Goal: Task Accomplishment & Management: Manage account settings

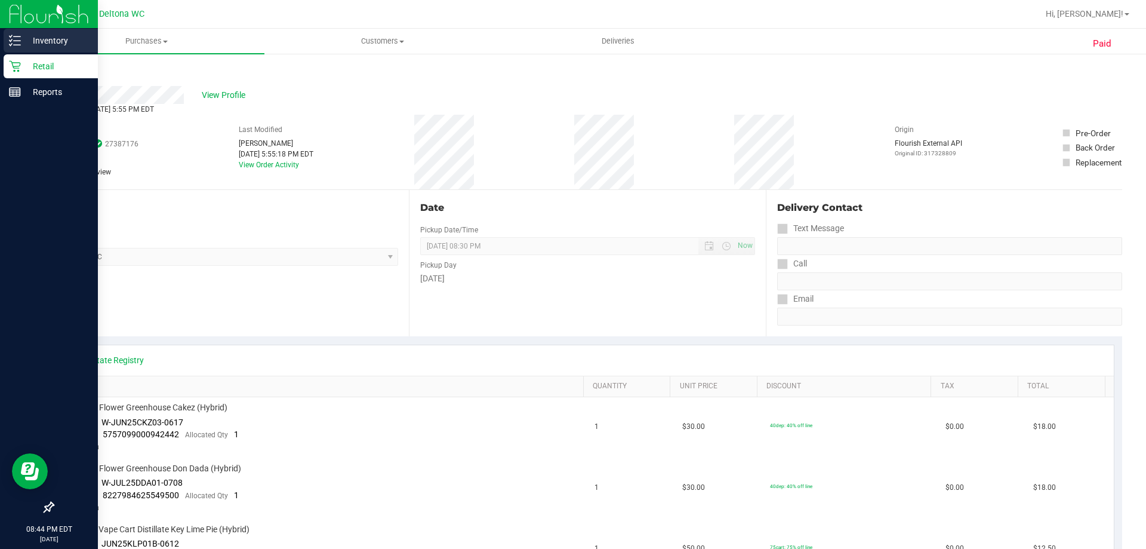
click at [51, 43] on p "Inventory" at bounding box center [57, 40] width 72 height 14
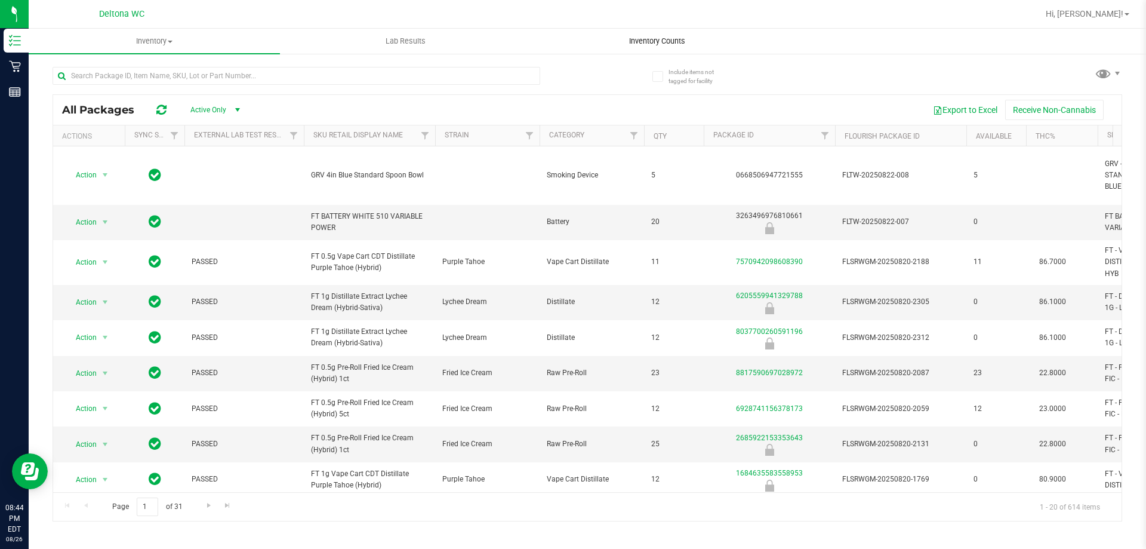
click at [643, 38] on span "Inventory Counts" at bounding box center [657, 41] width 88 height 11
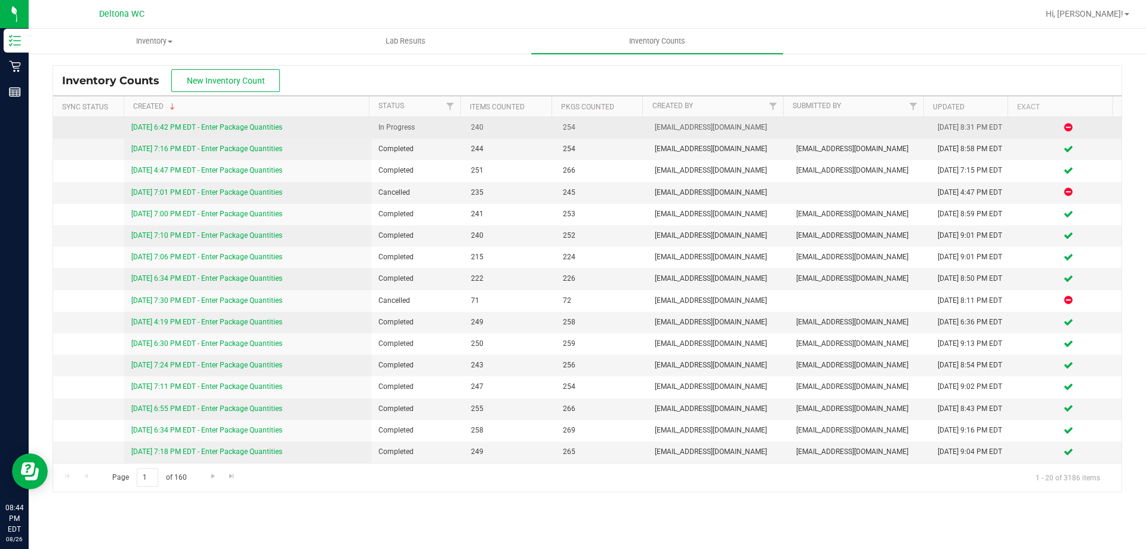
click at [262, 127] on link "[DATE] 6:42 PM EDT - Enter Package Quantities" at bounding box center [206, 127] width 151 height 8
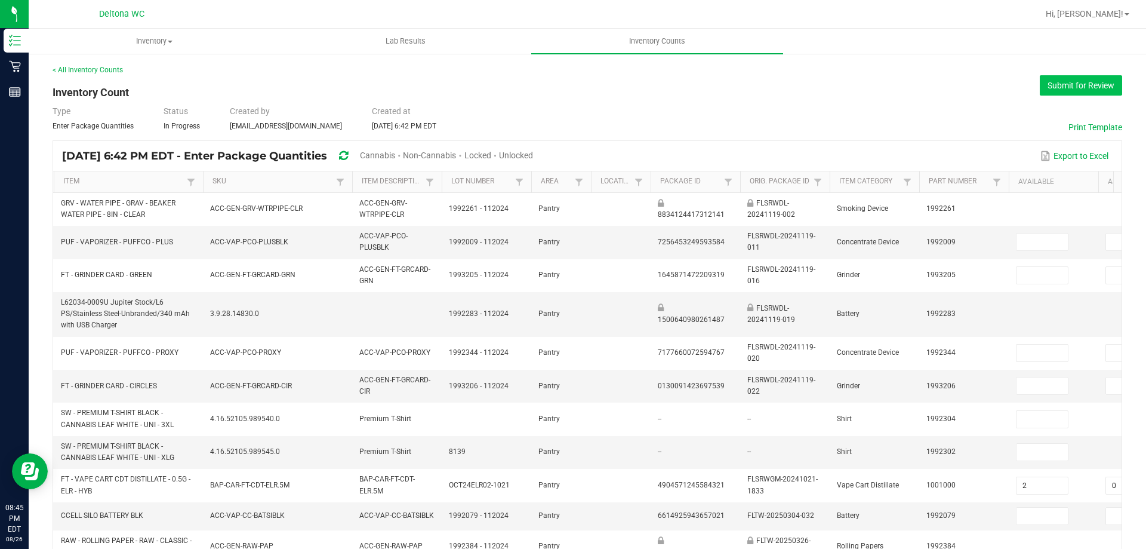
click at [1070, 77] on button "Submit for Review" at bounding box center [1081, 85] width 82 height 20
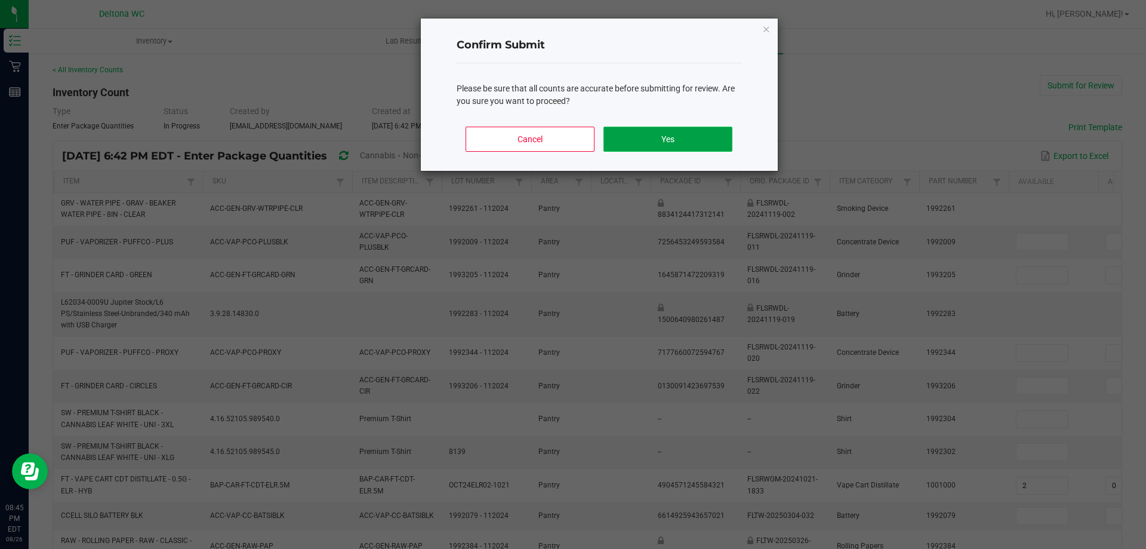
click at [699, 132] on button "Yes" at bounding box center [667, 139] width 128 height 25
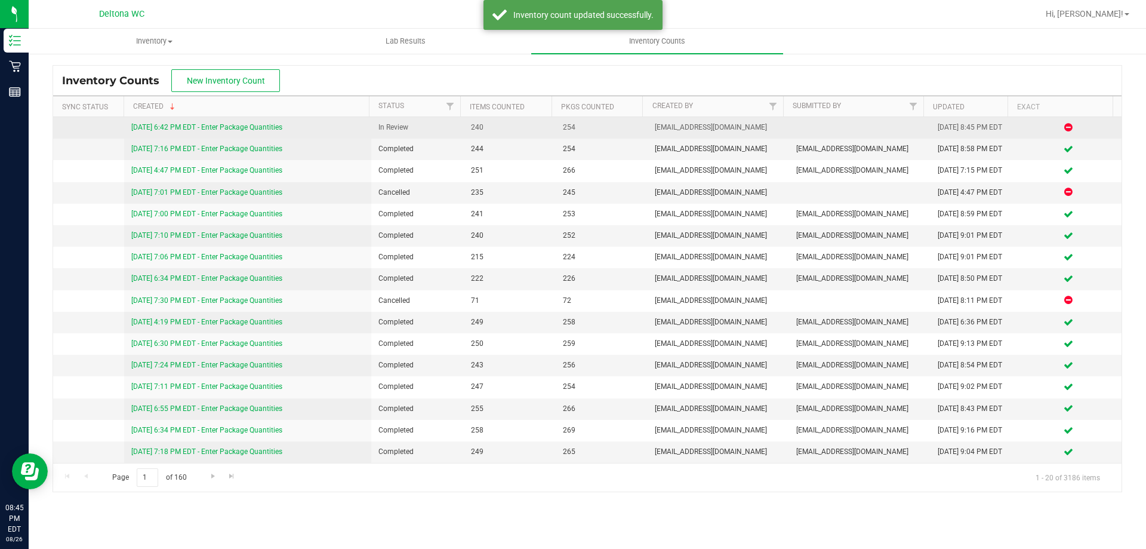
click at [251, 128] on link "[DATE] 6:42 PM EDT - Enter Package Quantities" at bounding box center [206, 127] width 151 height 8
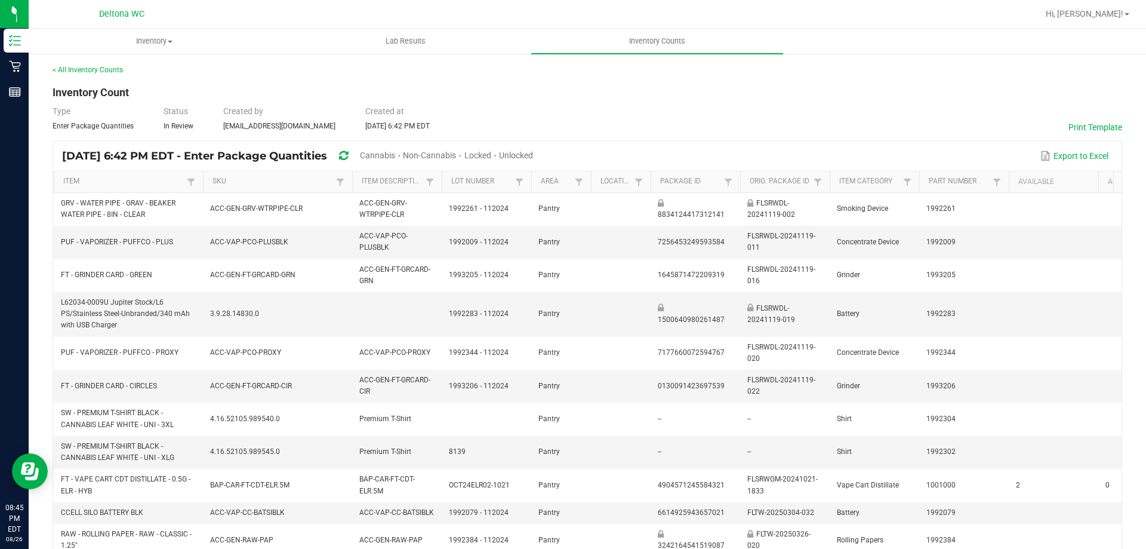
click at [395, 157] on span "Cannabis" at bounding box center [377, 155] width 35 height 10
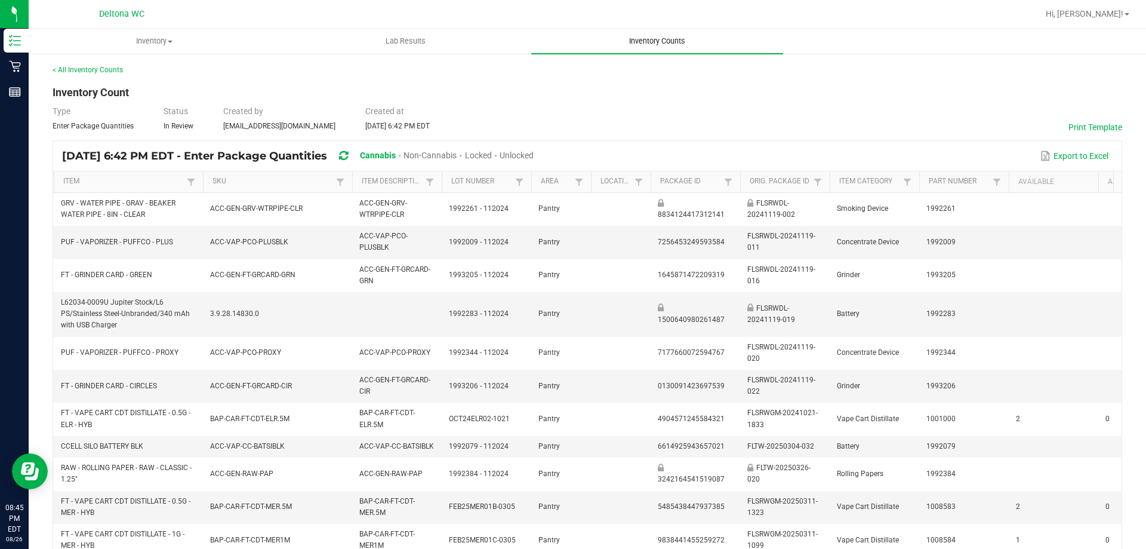
click at [630, 35] on uib-tab-heading "Inventory Counts" at bounding box center [656, 41] width 251 height 25
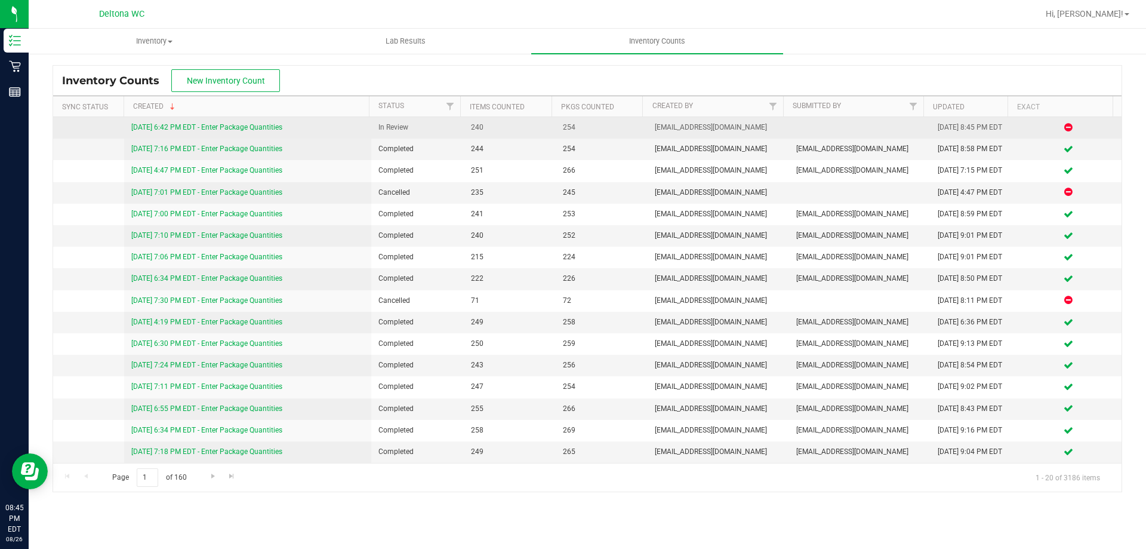
click at [196, 128] on link "[DATE] 6:42 PM EDT - Enter Package Quantities" at bounding box center [206, 127] width 151 height 8
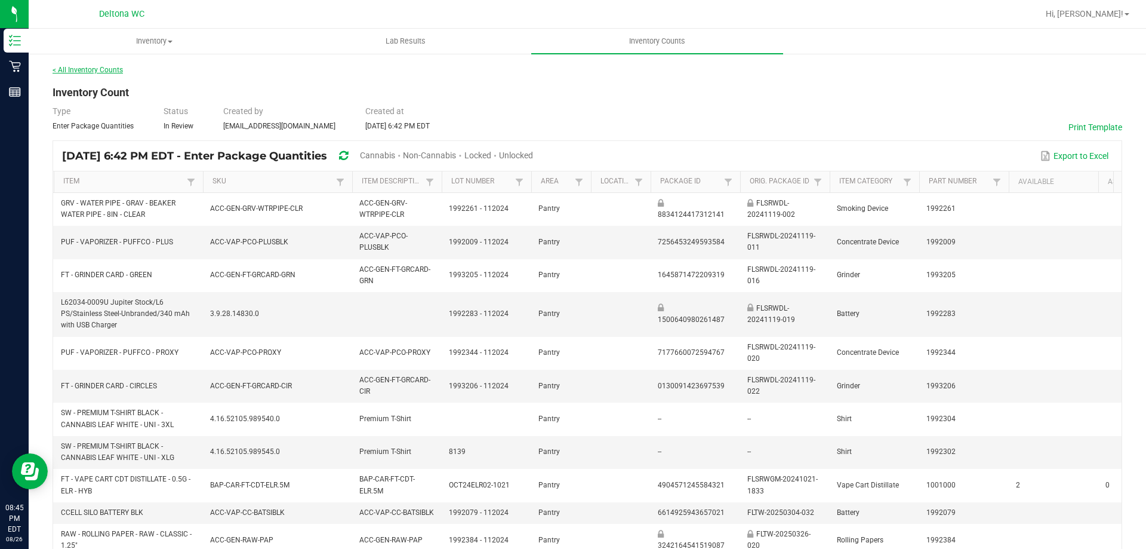
click at [88, 69] on link "< All Inventory Counts" at bounding box center [88, 70] width 70 height 8
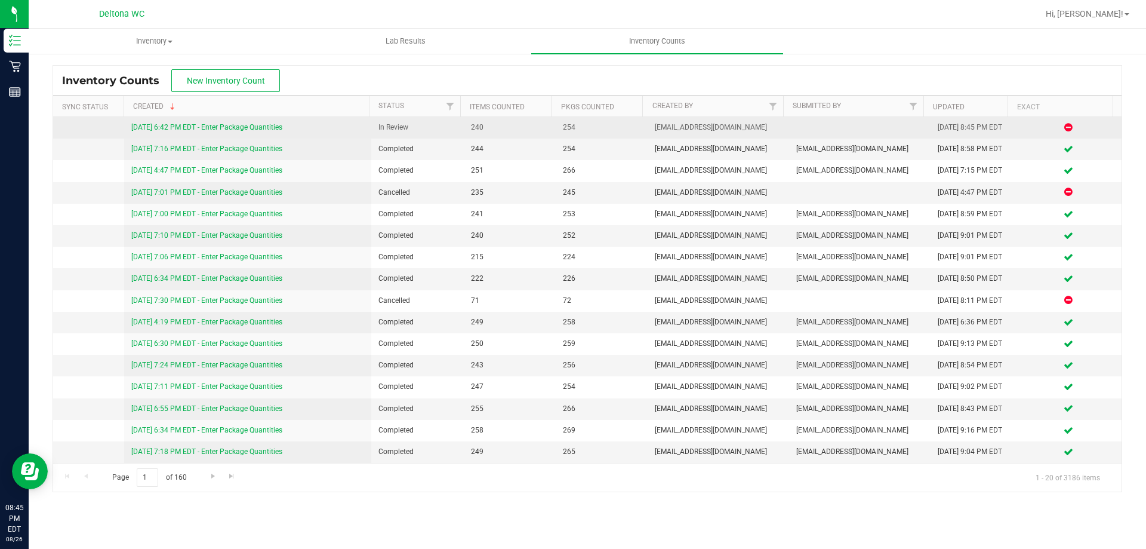
click at [267, 125] on link "[DATE] 6:42 PM EDT - Enter Package Quantities" at bounding box center [206, 127] width 151 height 8
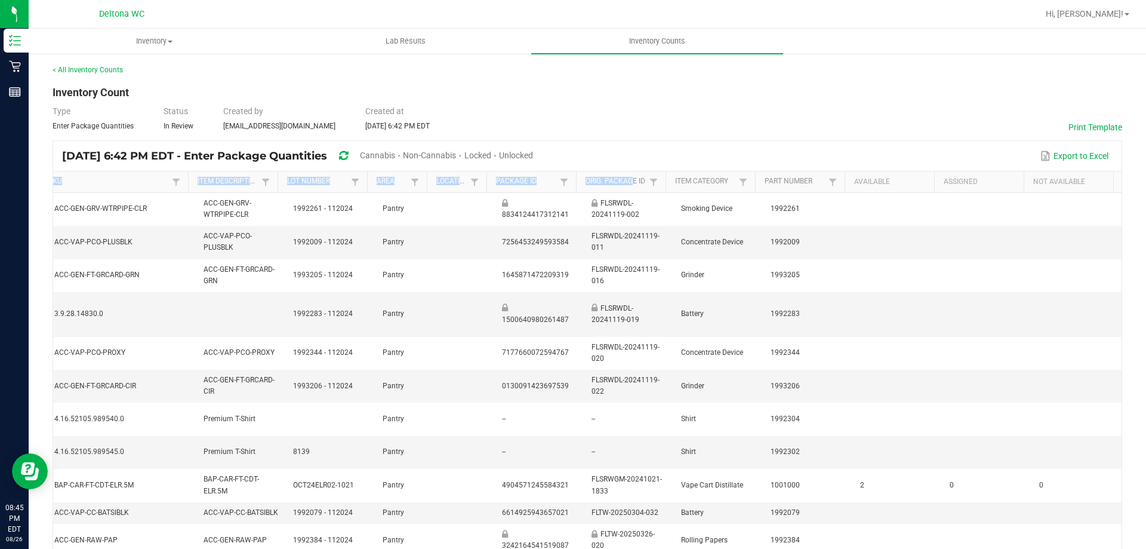
drag, startPoint x: 623, startPoint y: 172, endPoint x: 624, endPoint y: 165, distance: 6.7
click at [624, 165] on kendo-grid "[DATE] 6:42 PM EDT - Enter Package Quantities Cannabis Non-Cannabis Locked Unlo…" at bounding box center [588, 512] width 1070 height 744
click at [682, 95] on div "< All Inventory Counts Inventory Count Type Enter Package Quantities Status In …" at bounding box center [588, 474] width 1070 height 820
click at [395, 155] on span "Cannabis" at bounding box center [377, 155] width 35 height 10
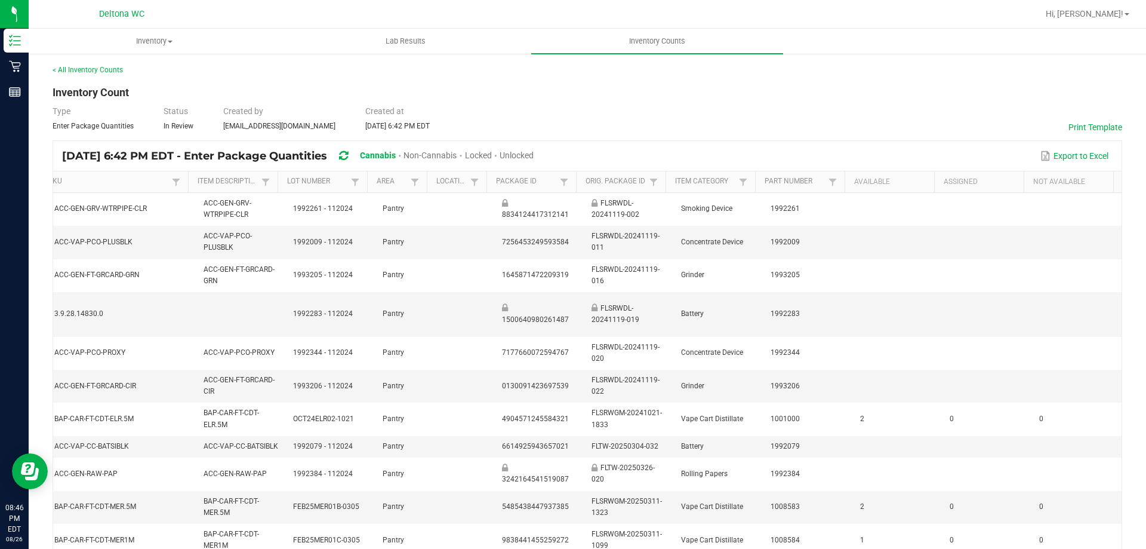
click at [534, 147] on div "Unlocked" at bounding box center [517, 156] width 34 height 22
click at [534, 150] on span "Unlocked" at bounding box center [517, 155] width 34 height 10
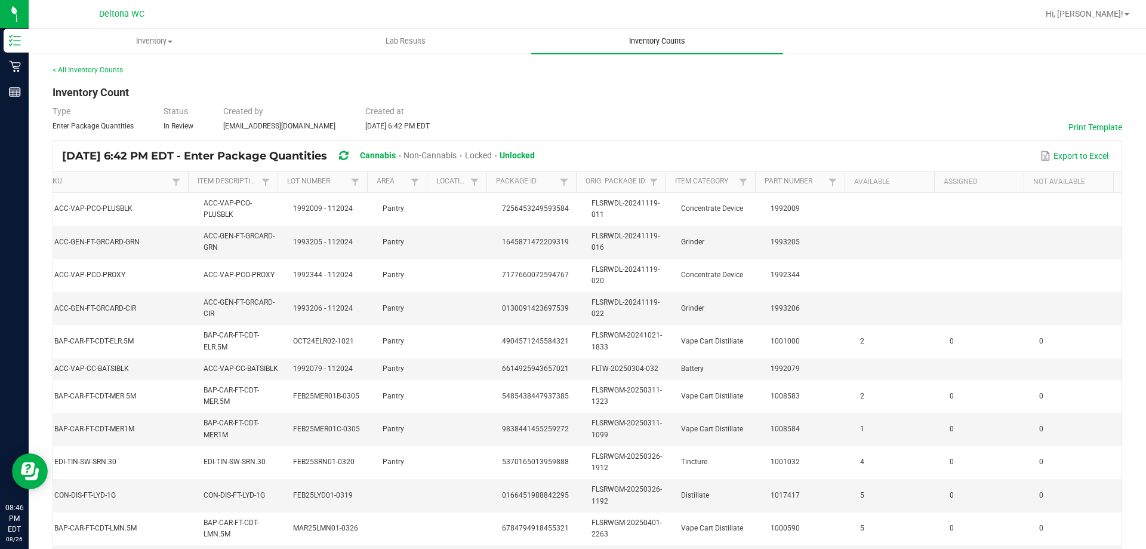
click at [644, 38] on span "Inventory Counts" at bounding box center [657, 41] width 88 height 11
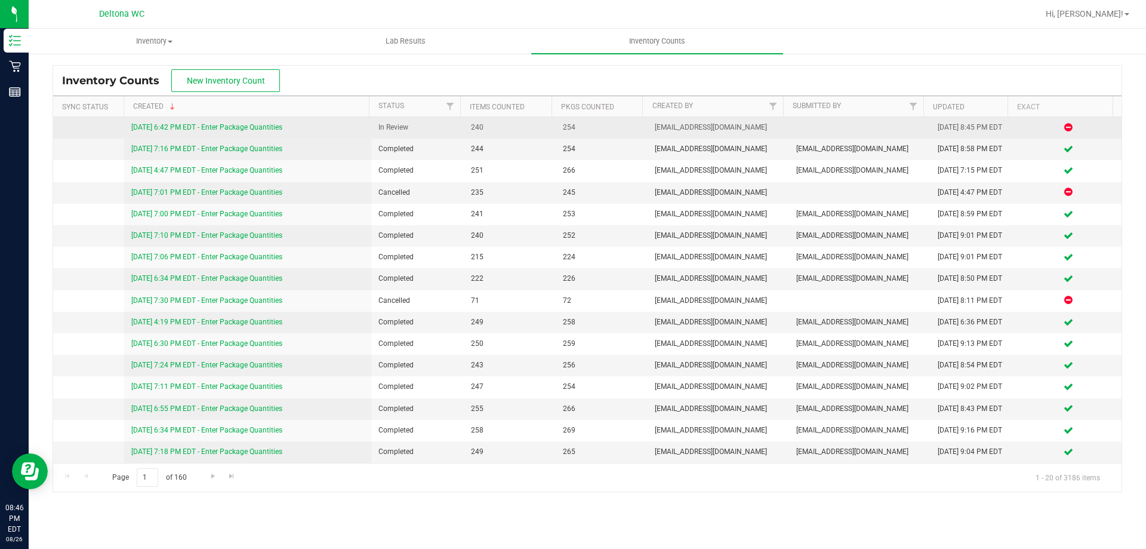
click at [245, 126] on link "[DATE] 6:42 PM EDT - Enter Package Quantities" at bounding box center [206, 127] width 151 height 8
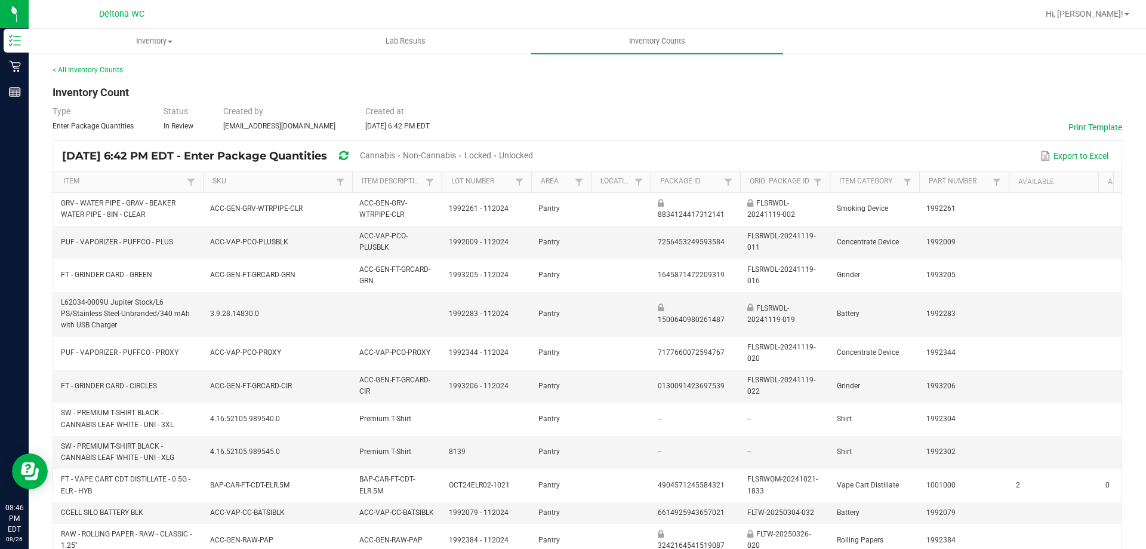
click at [914, 79] on div "< All Inventory Counts Inventory Count Type Enter Package Quantities Status In …" at bounding box center [588, 474] width 1070 height 820
click at [641, 41] on span "Inventory Counts" at bounding box center [657, 41] width 88 height 11
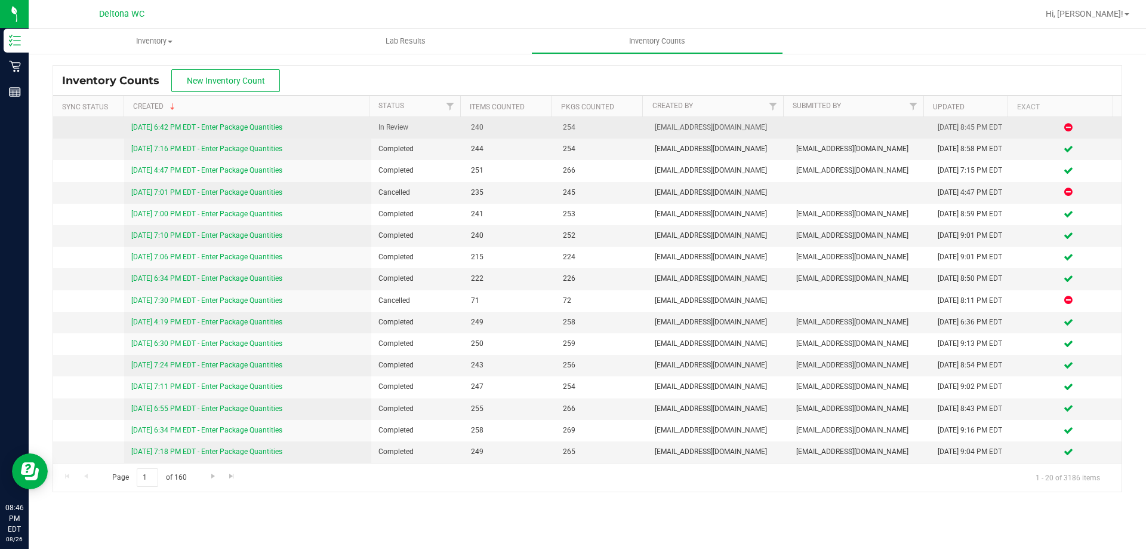
click at [263, 128] on link "[DATE] 6:42 PM EDT - Enter Package Quantities" at bounding box center [206, 127] width 151 height 8
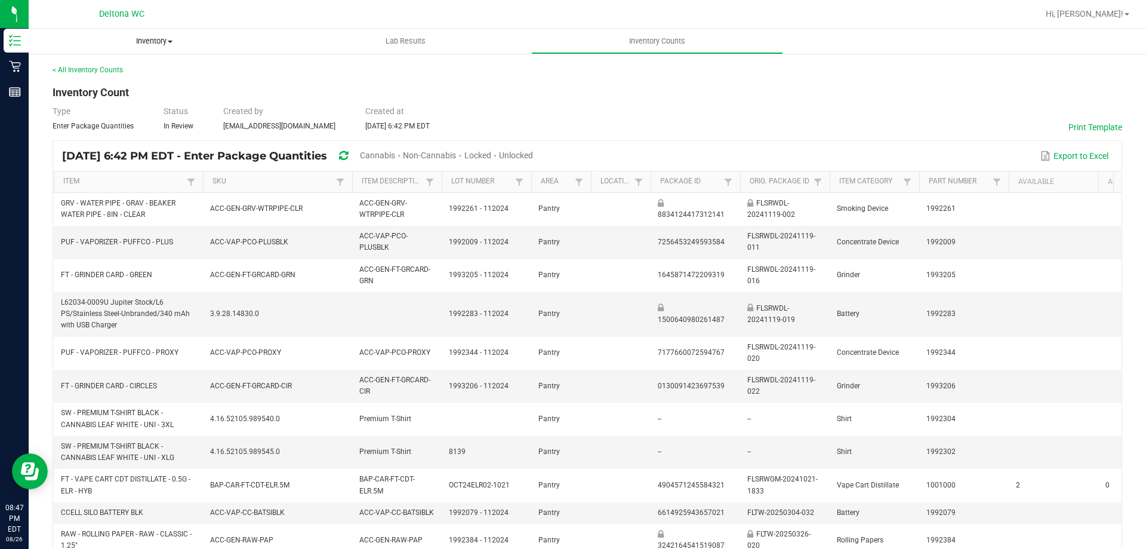
click at [164, 38] on span "Inventory" at bounding box center [154, 41] width 251 height 11
click at [380, 53] on link "Lab Results" at bounding box center [405, 41] width 251 height 25
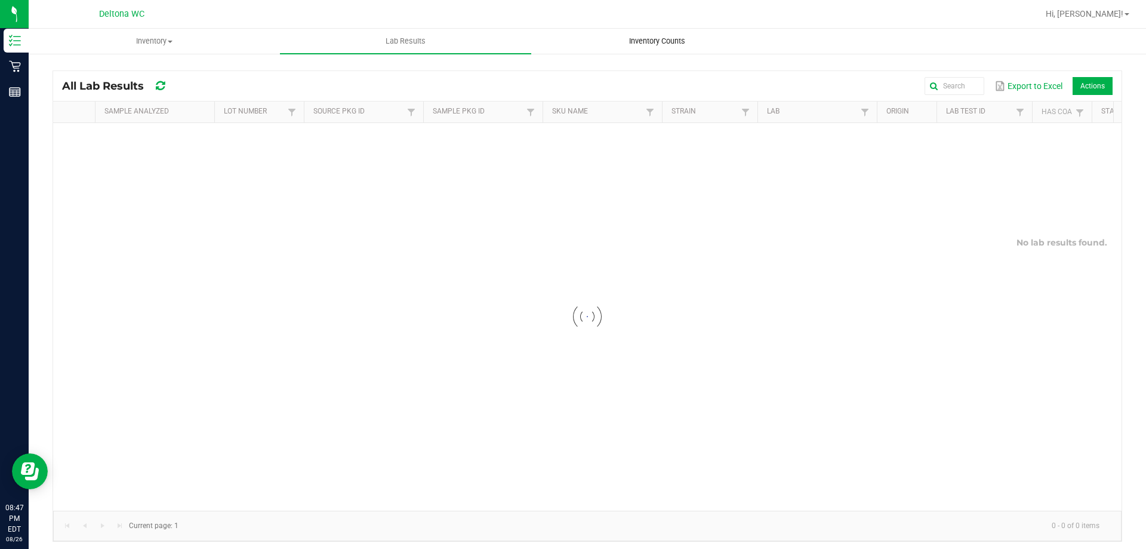
click at [625, 35] on uib-tab-heading "Inventory Counts" at bounding box center [657, 41] width 250 height 24
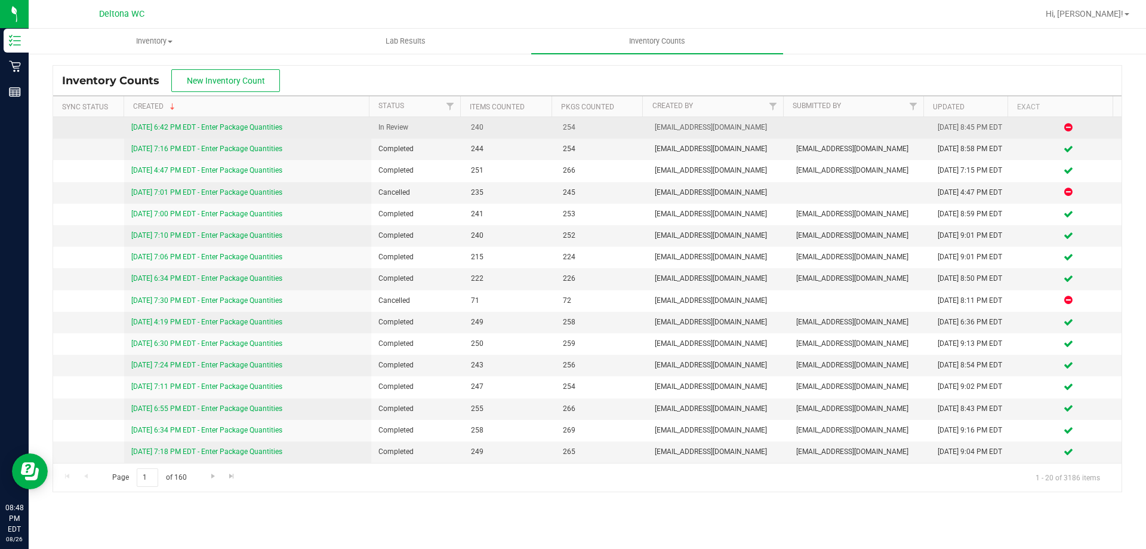
click at [205, 126] on link "[DATE] 6:42 PM EDT - Enter Package Quantities" at bounding box center [206, 127] width 151 height 8
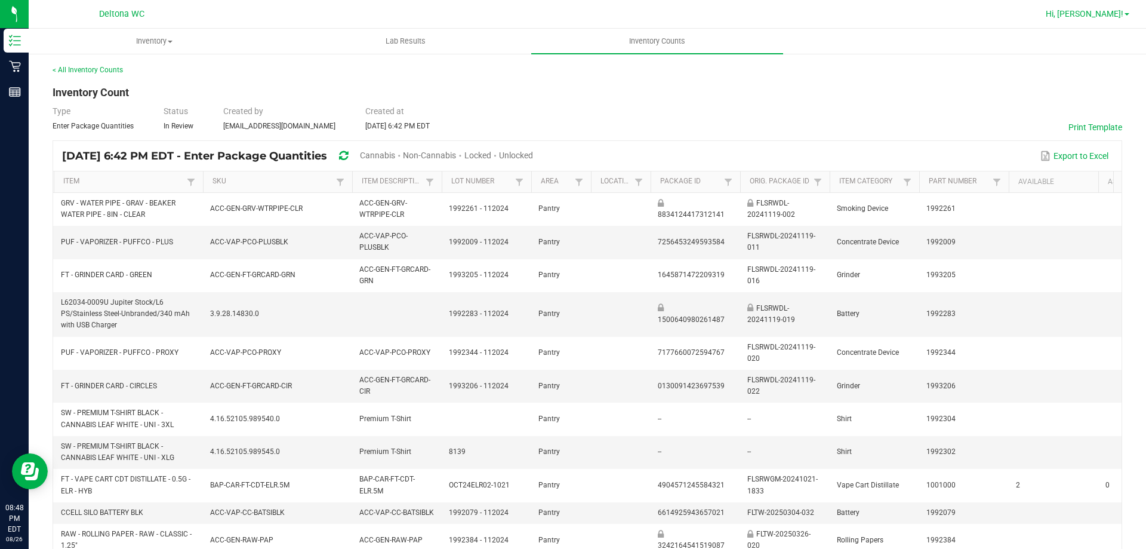
click at [1111, 16] on span "Hi, [PERSON_NAME]!" at bounding box center [1085, 14] width 78 height 10
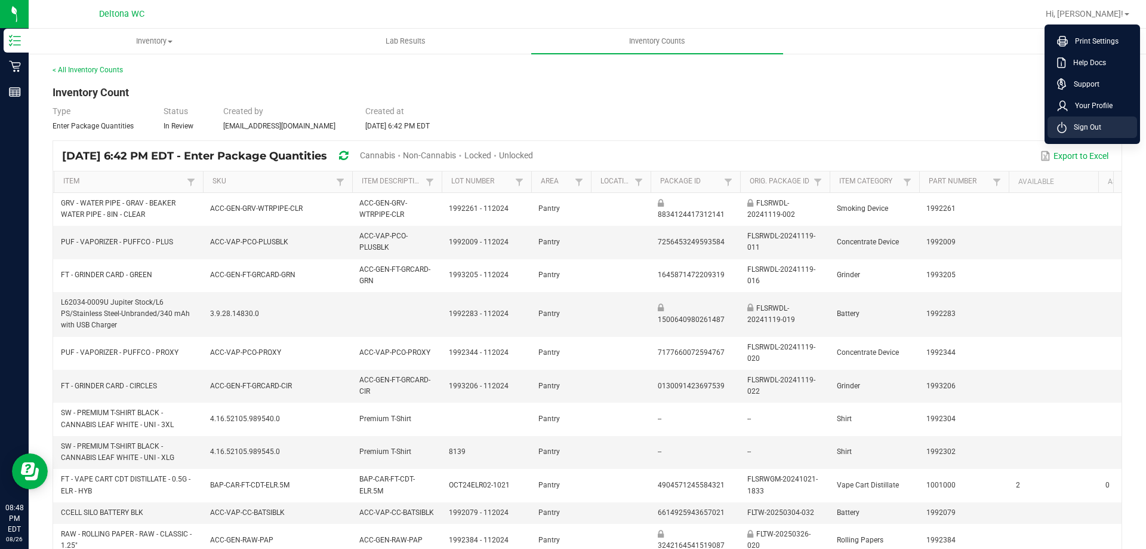
click at [1089, 125] on span "Sign Out" at bounding box center [1084, 127] width 35 height 12
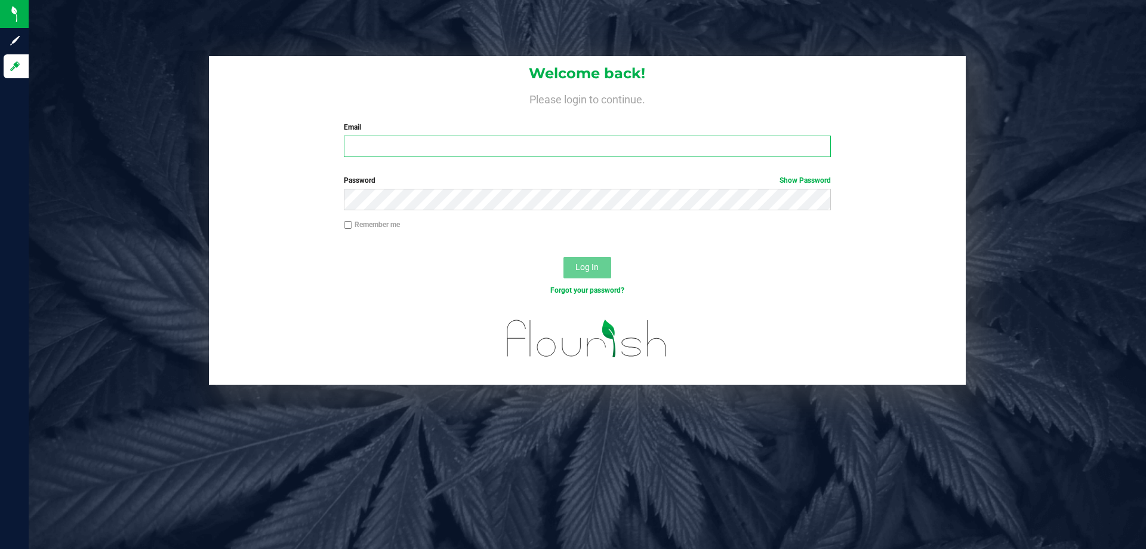
click at [626, 140] on input "Email" at bounding box center [587, 145] width 486 height 21
type input "[EMAIL_ADDRESS][DOMAIN_NAME]"
click at [563, 257] on button "Log In" at bounding box center [587, 267] width 48 height 21
